Goal: Book appointment/travel/reservation

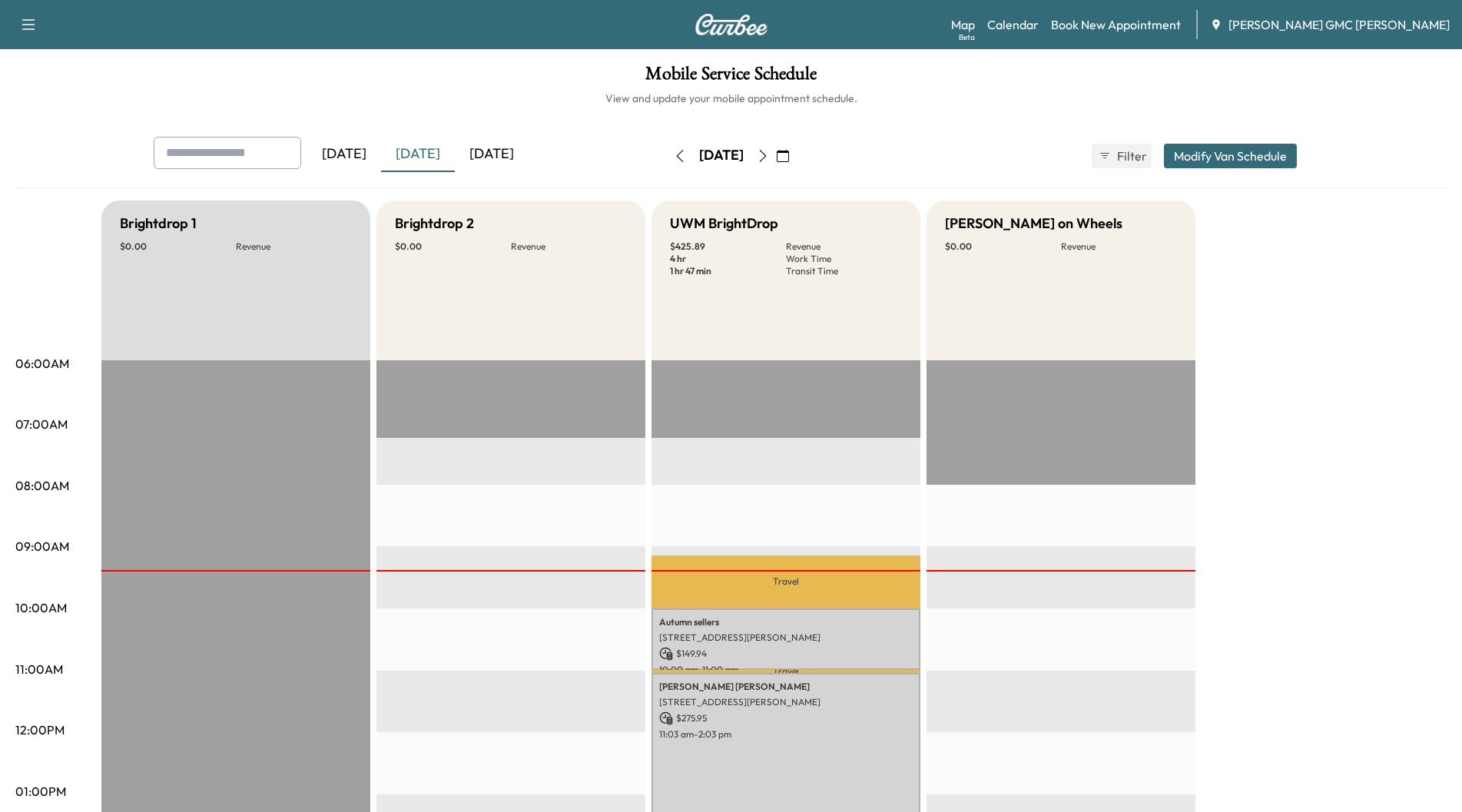
click at [487, 151] on div "[DATE]" at bounding box center [491, 153] width 74 height 35
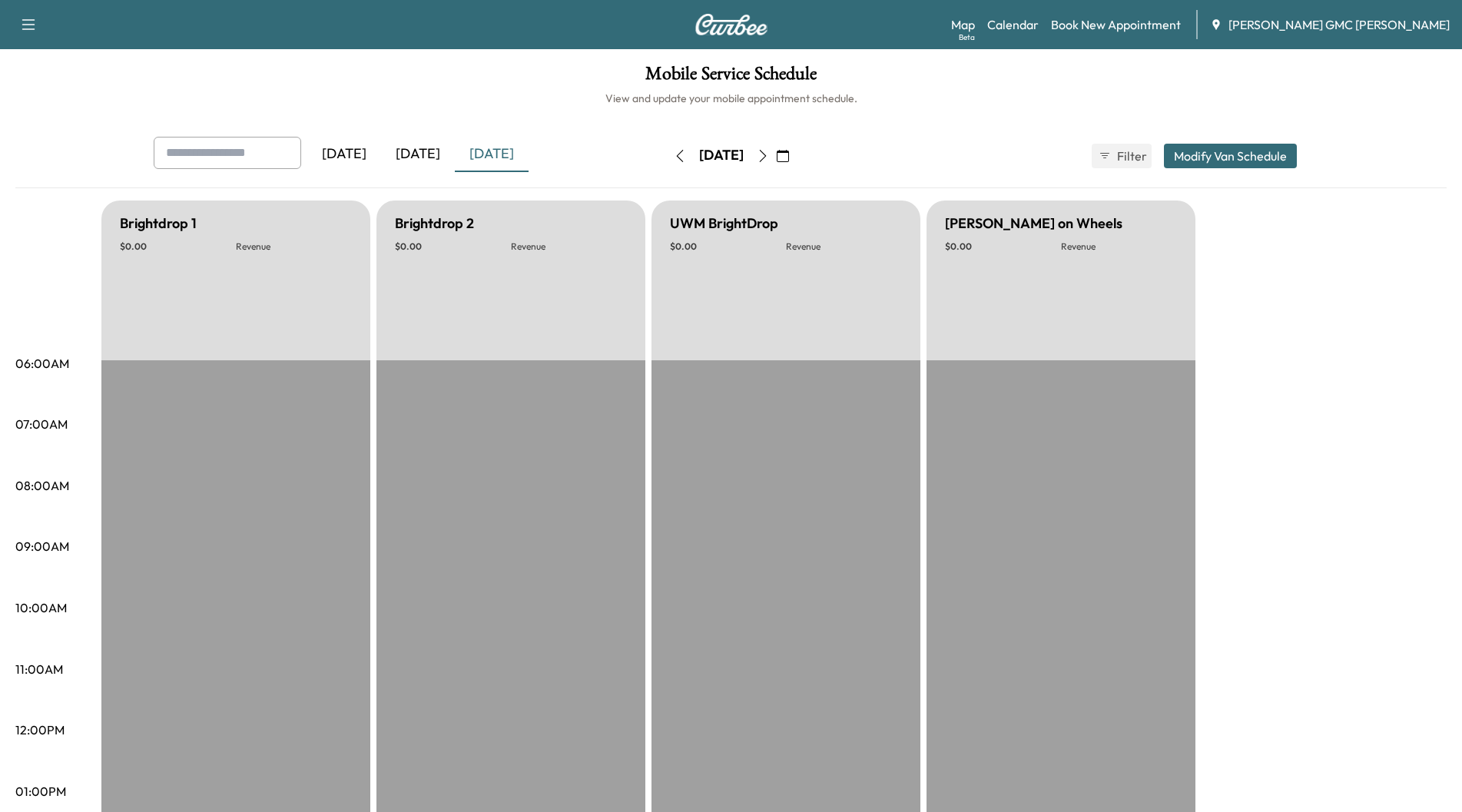
click at [768, 159] on icon "button" at bounding box center [762, 155] width 12 height 12
click at [795, 159] on button "button" at bounding box center [782, 155] width 26 height 25
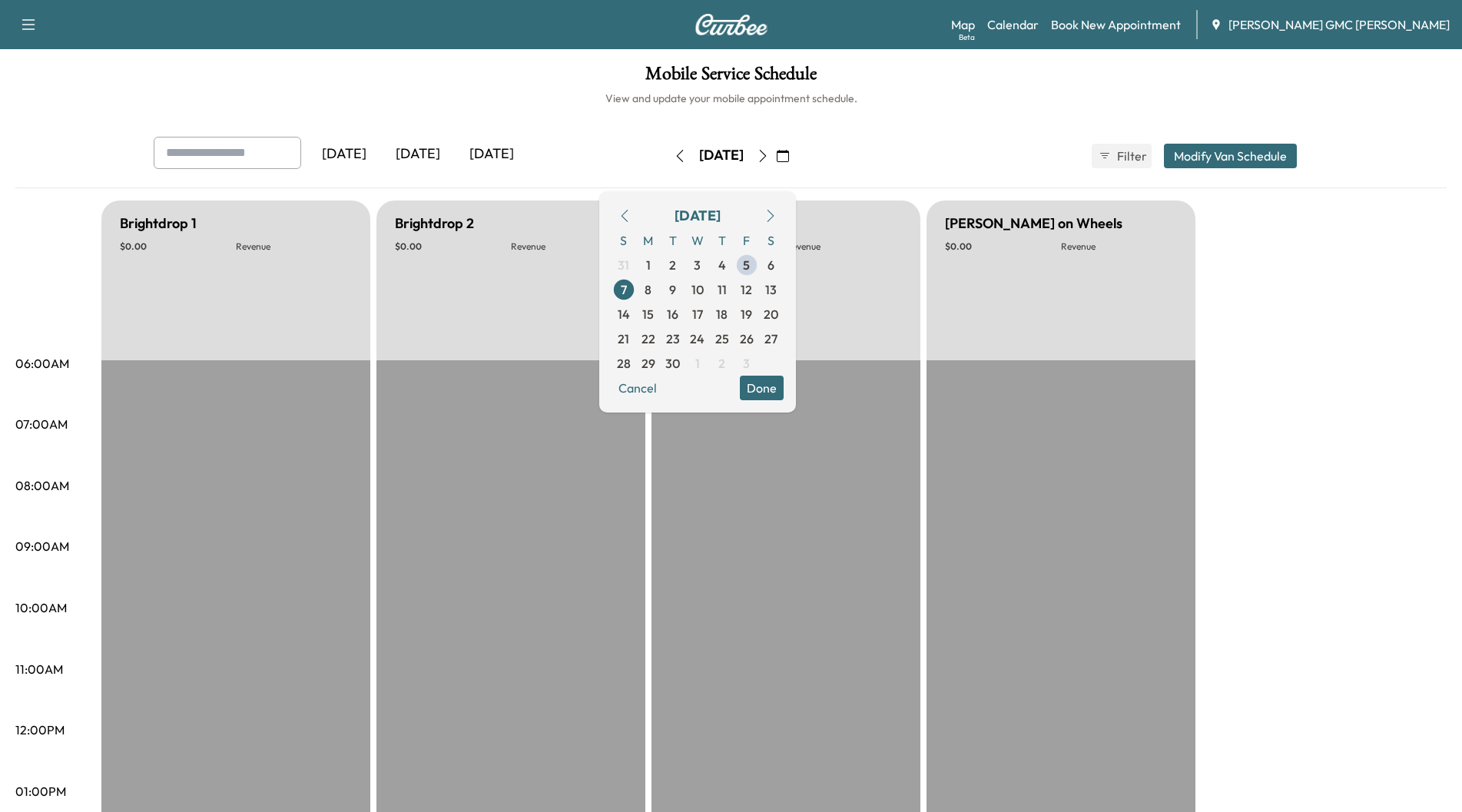
click at [768, 159] on icon "button" at bounding box center [762, 155] width 12 height 12
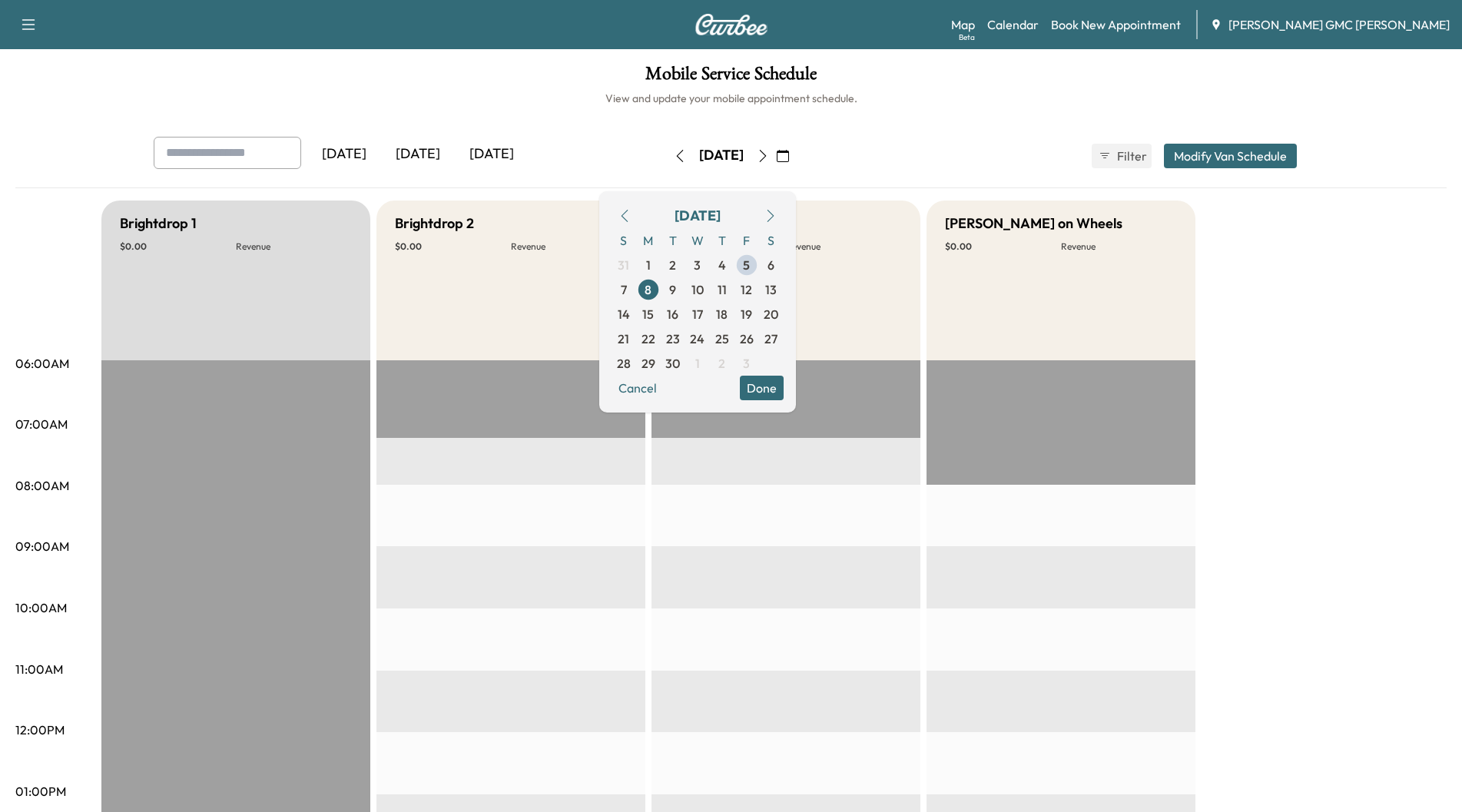
click at [768, 158] on icon "button" at bounding box center [762, 155] width 12 height 12
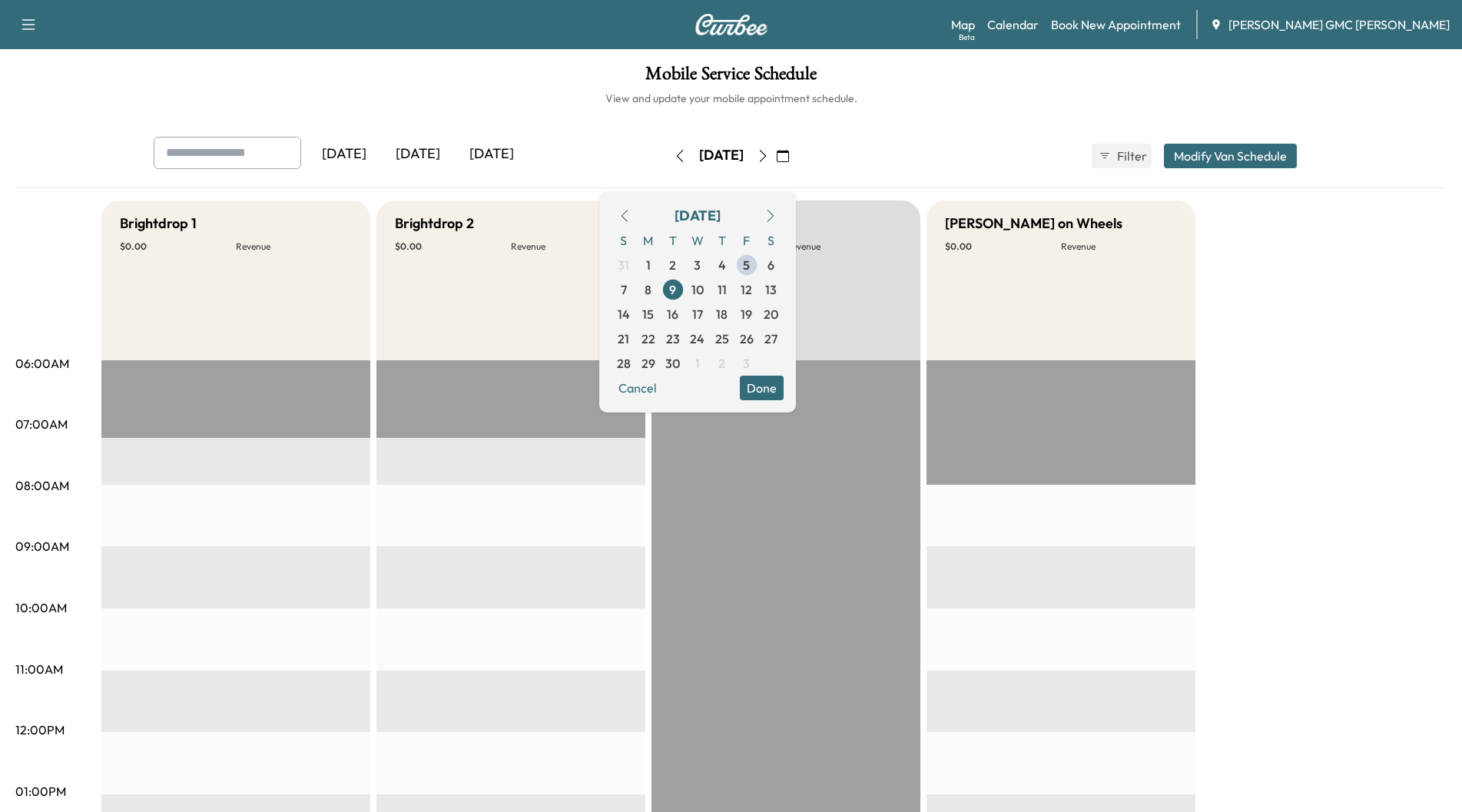
click at [768, 158] on icon "button" at bounding box center [762, 155] width 12 height 12
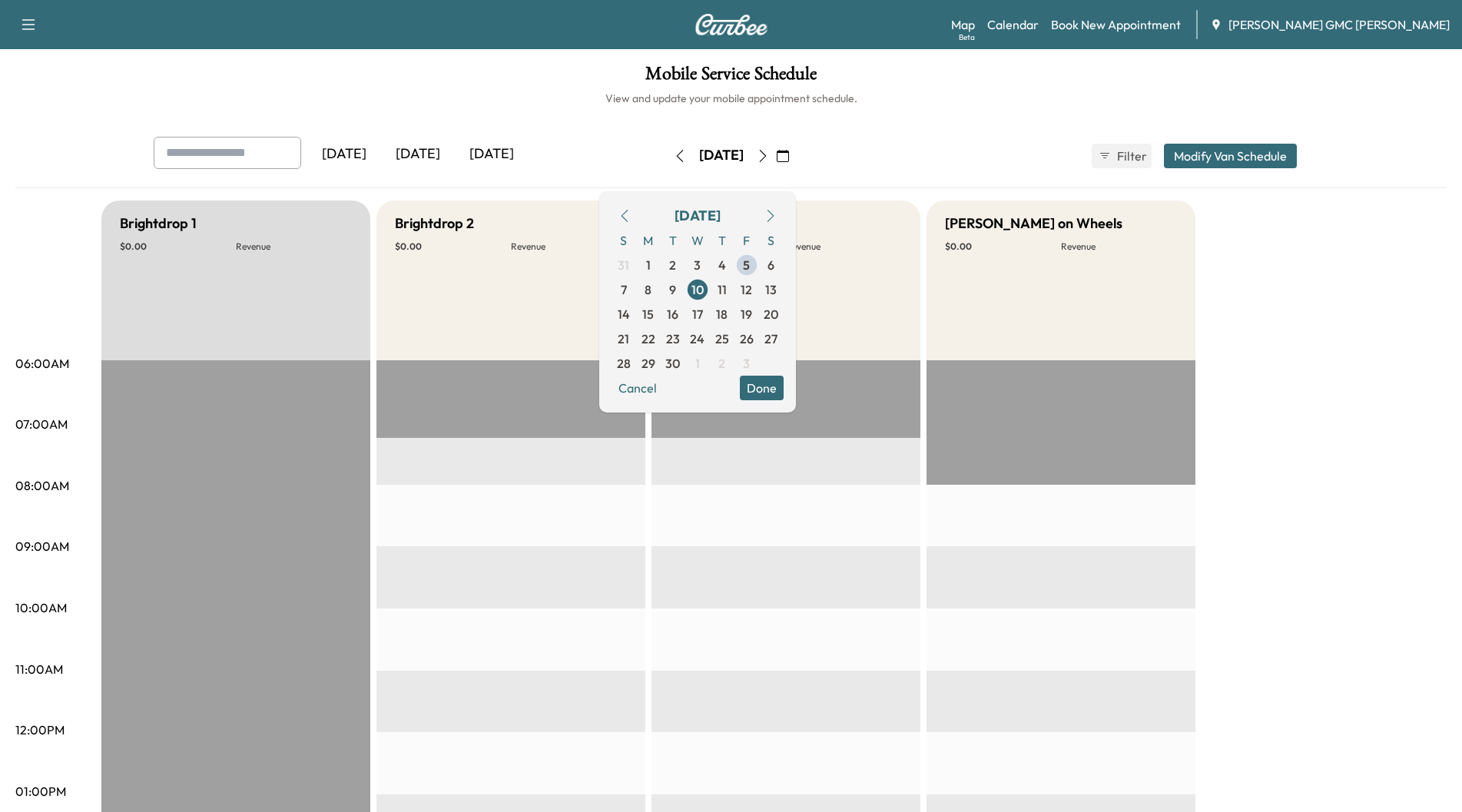
click at [775, 158] on div "[DATE]" at bounding box center [721, 155] width 109 height 25
click at [775, 163] on button "button" at bounding box center [762, 155] width 26 height 25
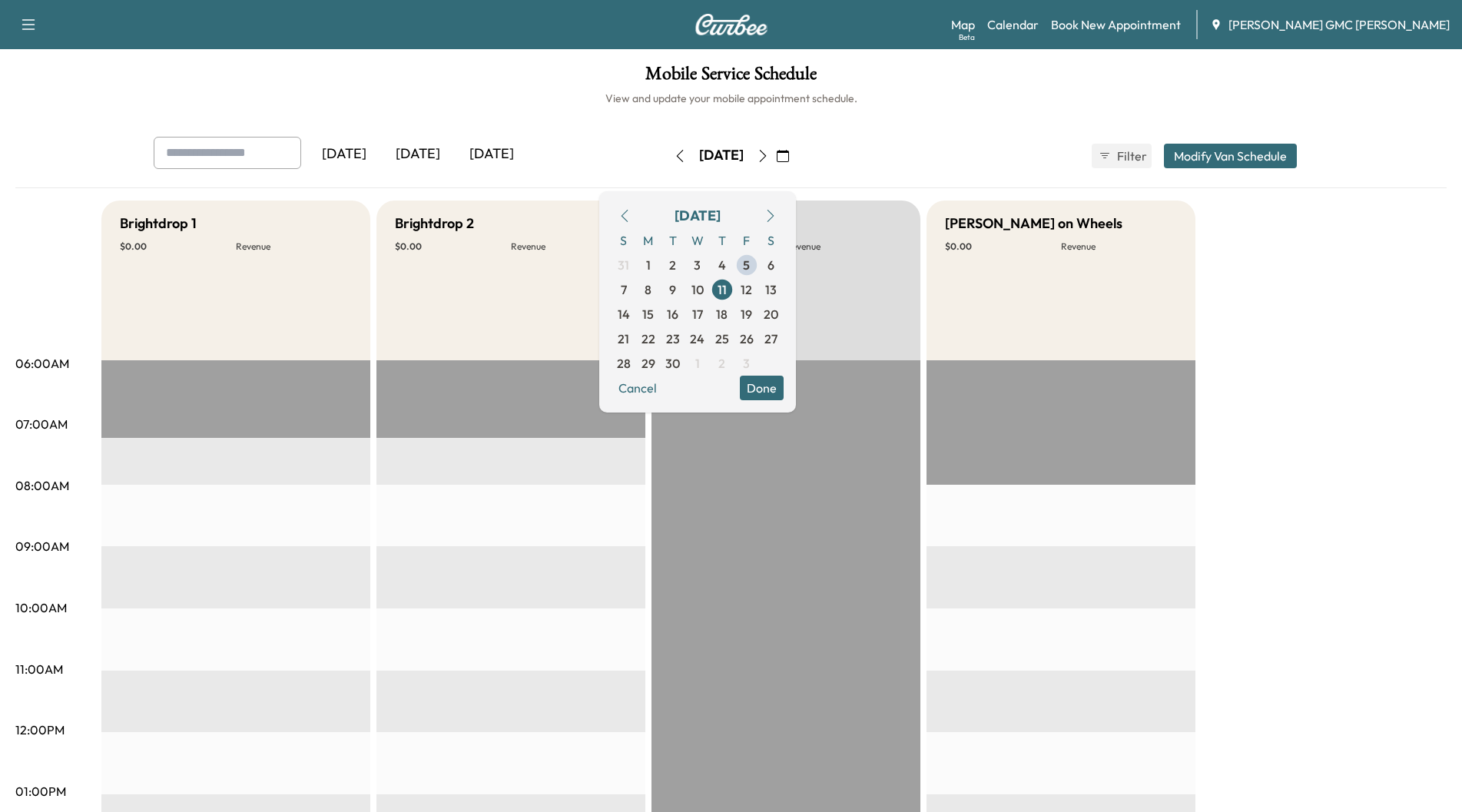
click at [775, 164] on button "button" at bounding box center [762, 155] width 26 height 25
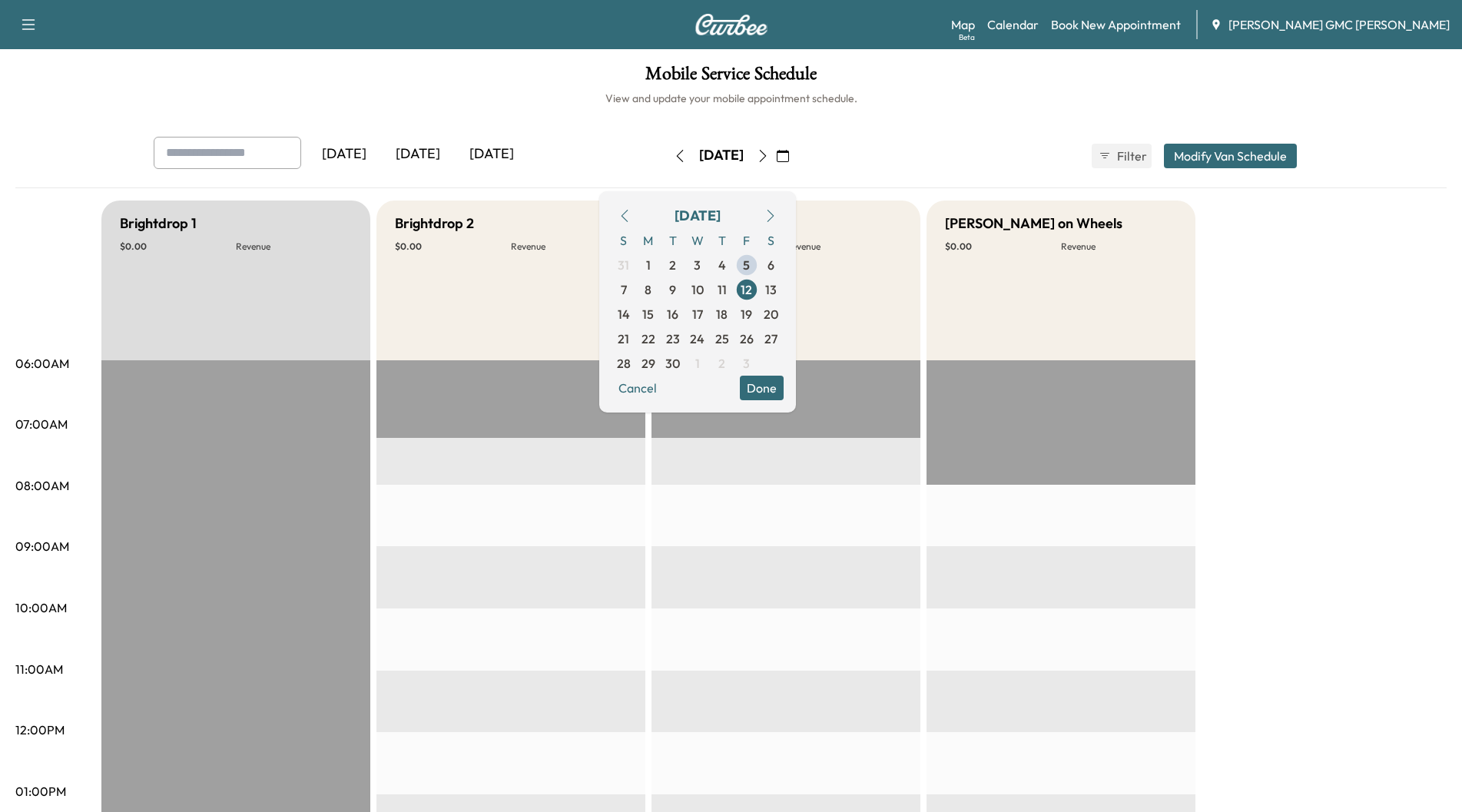
click at [795, 164] on button "button" at bounding box center [782, 155] width 26 height 25
